Goal: Information Seeking & Learning: Learn about a topic

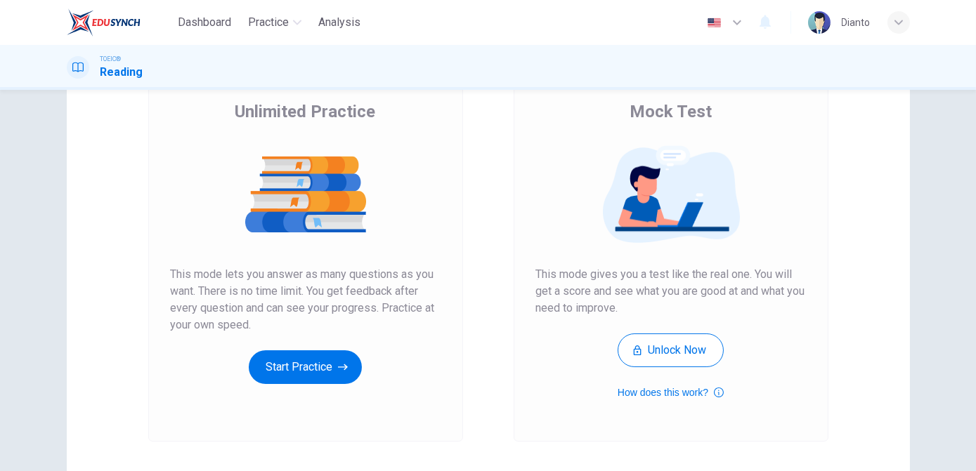
scroll to position [106, 0]
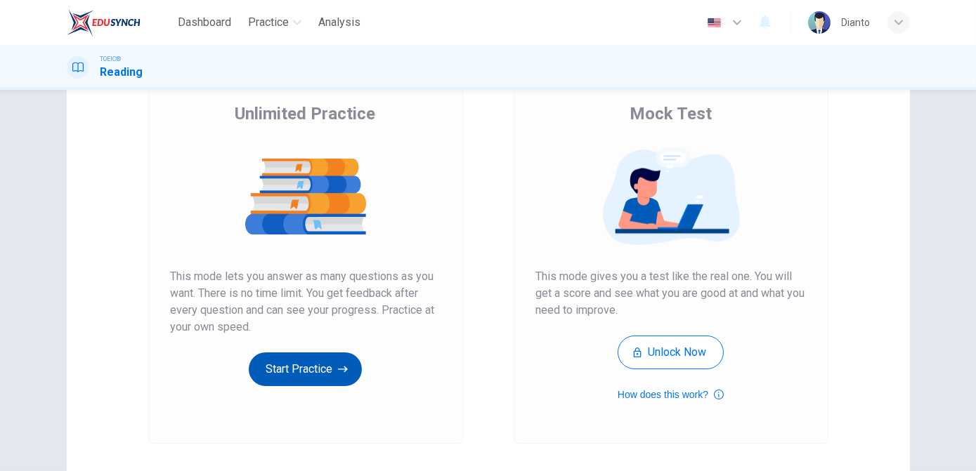
click at [303, 374] on button "Start Practice" at bounding box center [305, 370] width 113 height 34
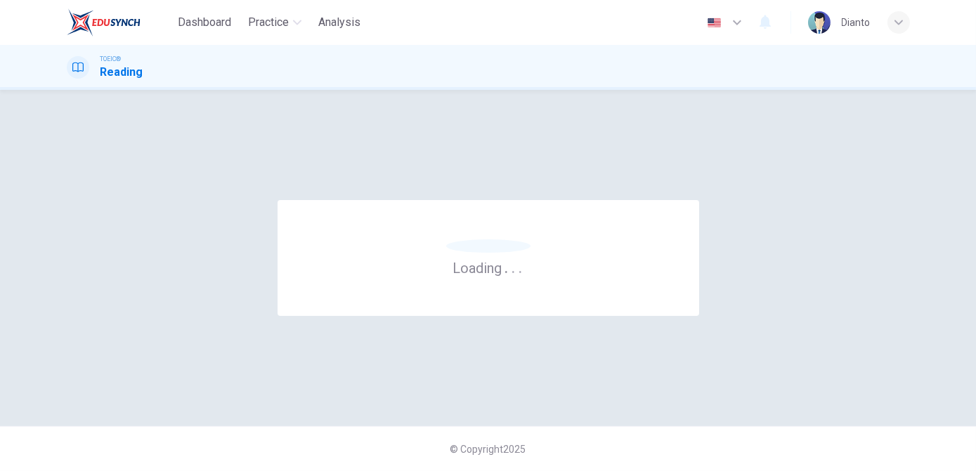
scroll to position [0, 0]
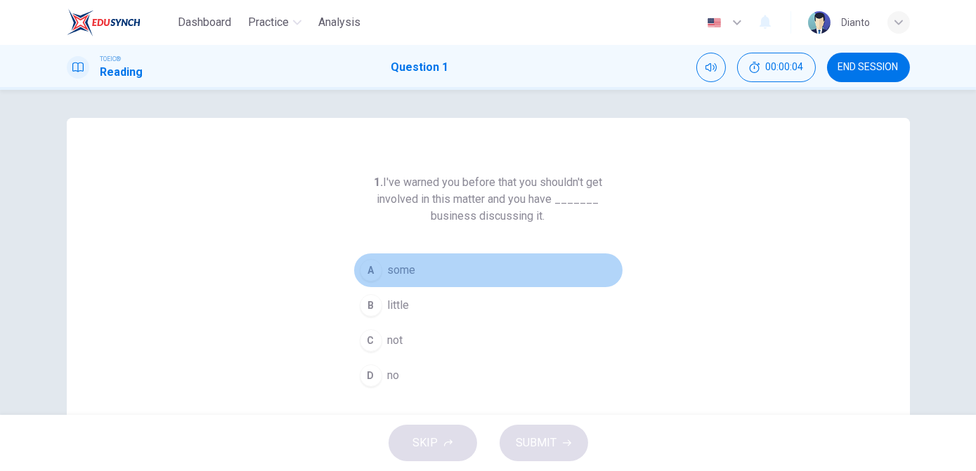
click at [370, 276] on div "A" at bounding box center [371, 270] width 22 height 22
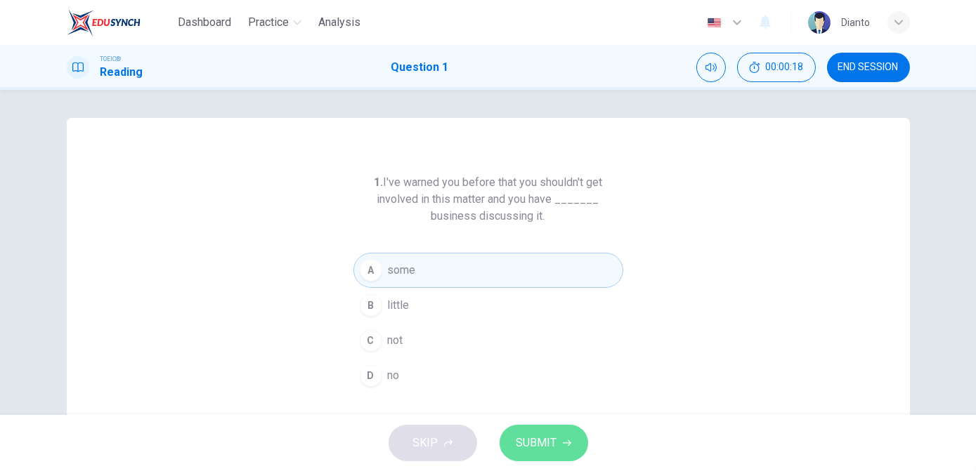
click at [520, 446] on span "SUBMIT" at bounding box center [536, 443] width 41 height 20
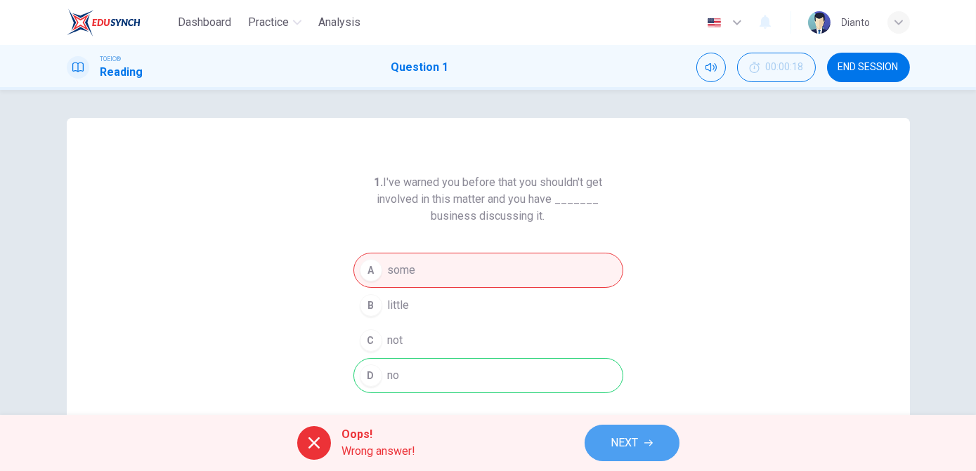
click at [606, 442] on button "NEXT" at bounding box center [631, 443] width 95 height 37
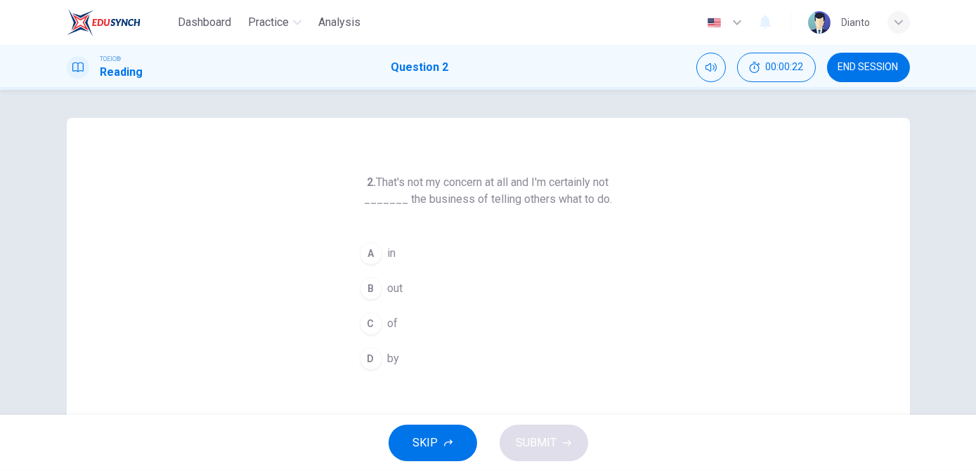
click at [376, 287] on div "B" at bounding box center [371, 288] width 22 height 22
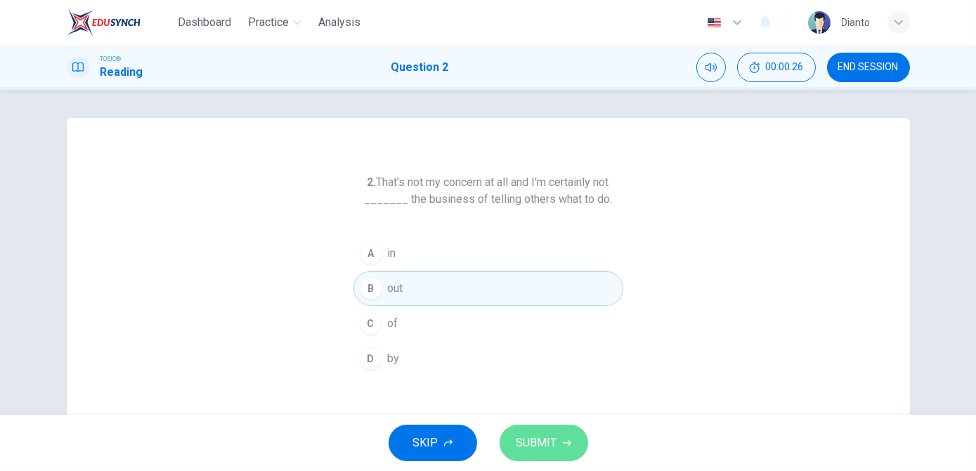
click at [532, 438] on span "SUBMIT" at bounding box center [536, 443] width 41 height 20
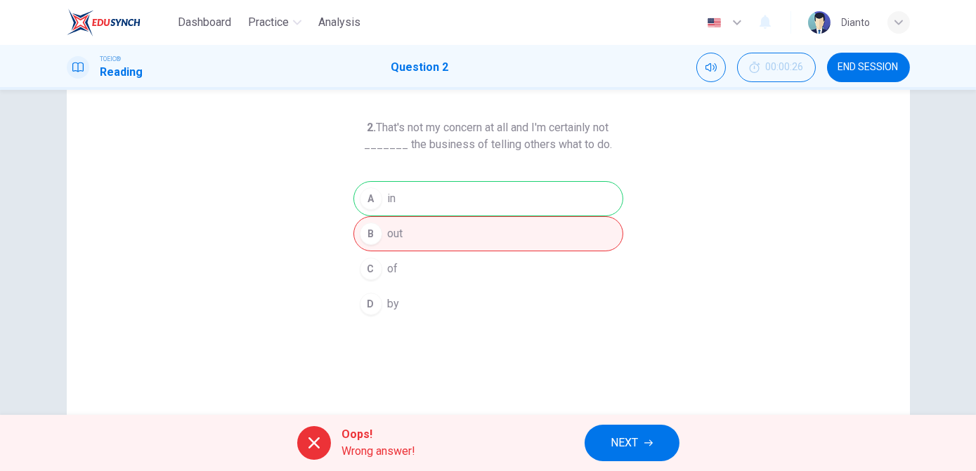
scroll to position [54, 0]
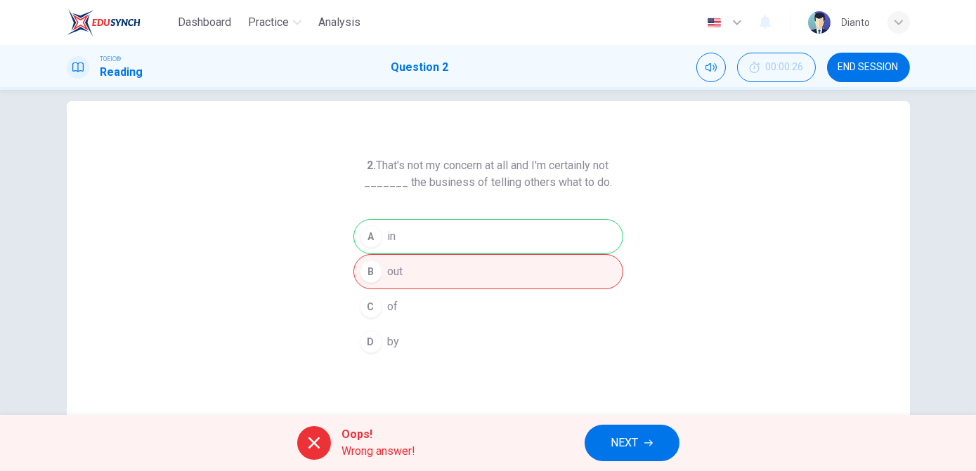
scroll to position [9, 0]
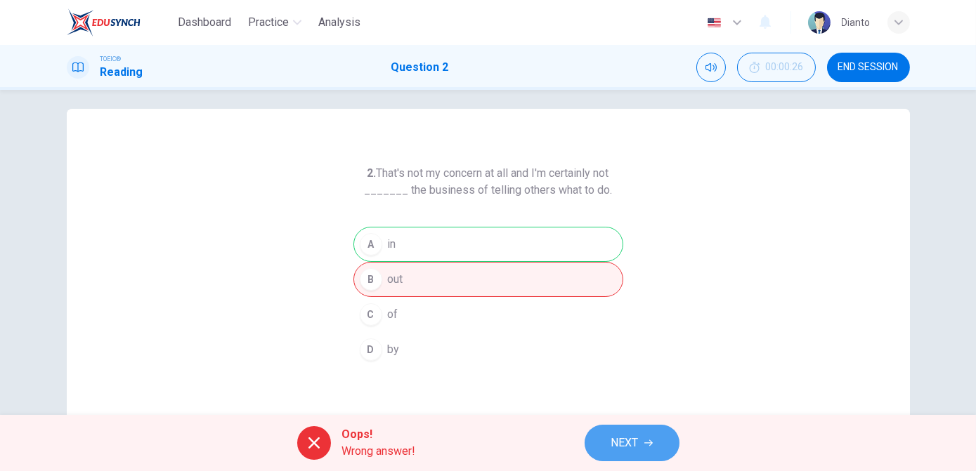
click at [646, 435] on button "NEXT" at bounding box center [631, 443] width 95 height 37
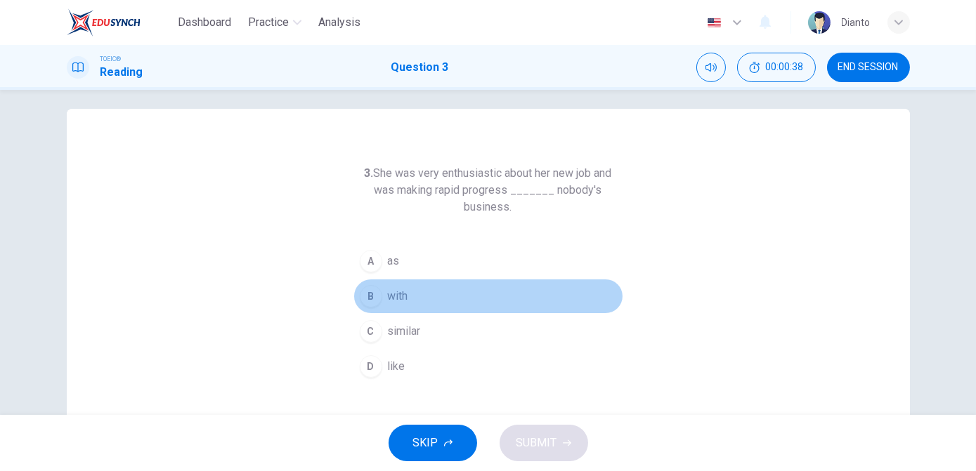
click at [380, 295] on button "B with" at bounding box center [488, 296] width 270 height 35
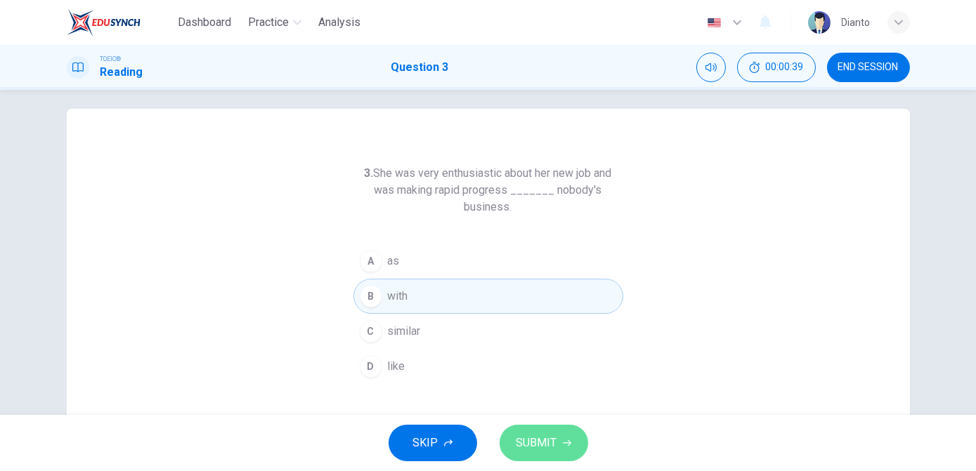
click at [534, 449] on span "SUBMIT" at bounding box center [536, 443] width 41 height 20
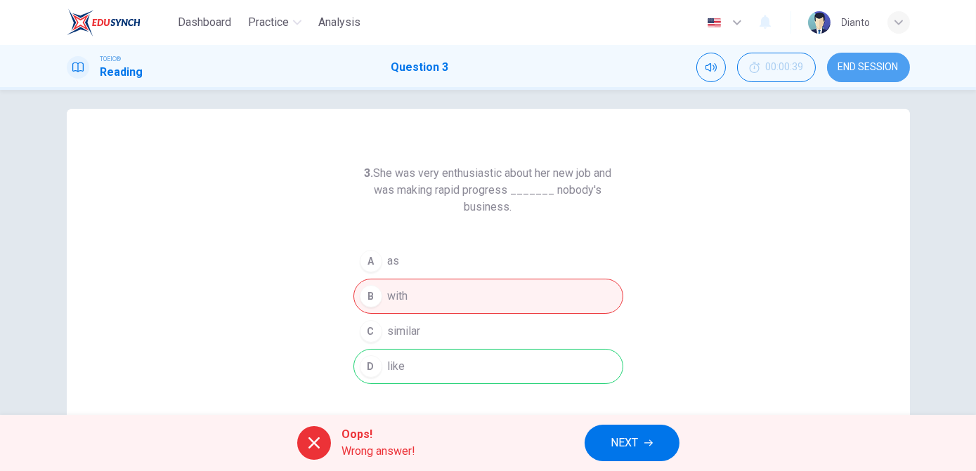
click at [856, 65] on span "END SESSION" at bounding box center [868, 67] width 60 height 11
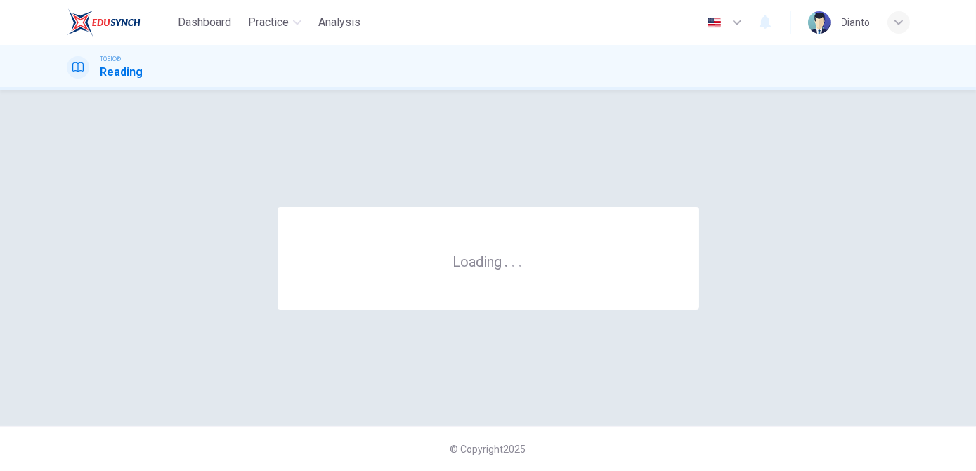
scroll to position [0, 0]
